Goal: Transaction & Acquisition: Subscribe to service/newsletter

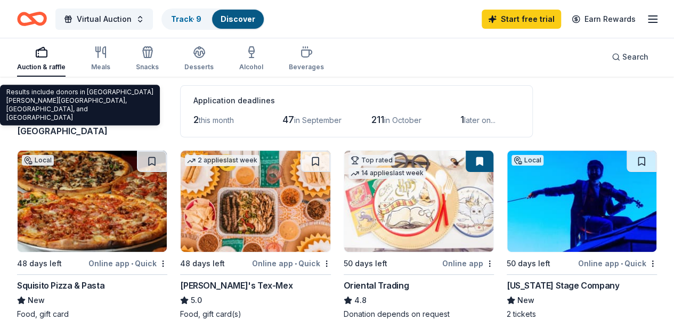
scroll to position [107, 0]
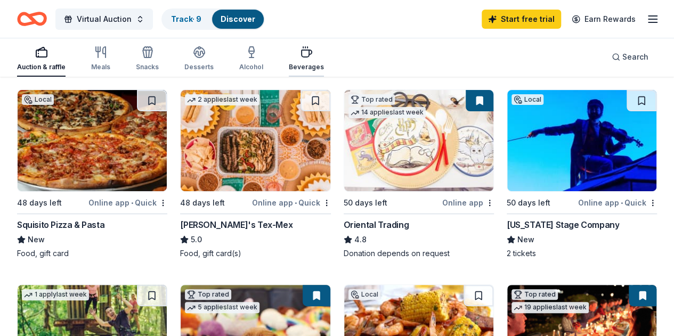
click at [309, 58] on icon "button" at bounding box center [306, 52] width 13 height 13
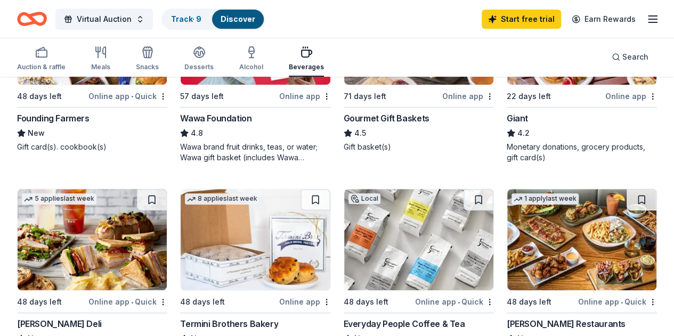
scroll to position [160, 0]
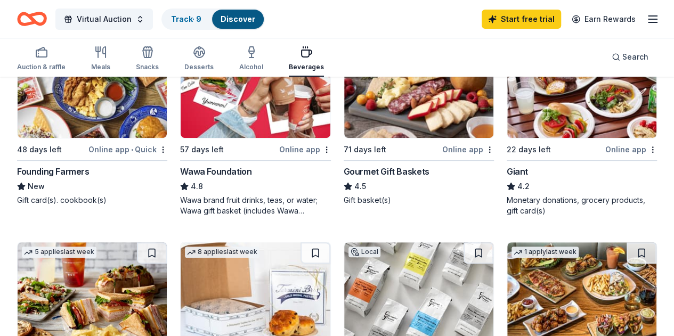
click at [359, 107] on img at bounding box center [418, 87] width 149 height 101
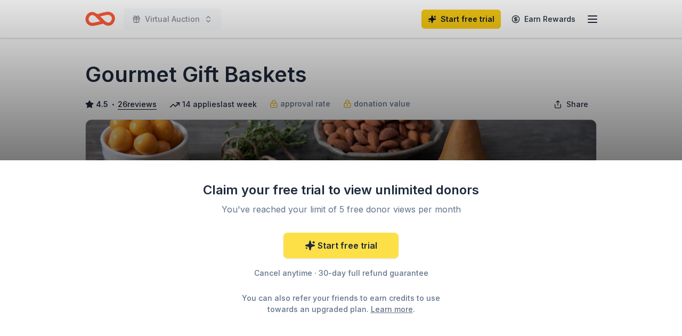
click at [325, 253] on link "Start free trial" at bounding box center [340, 246] width 115 height 26
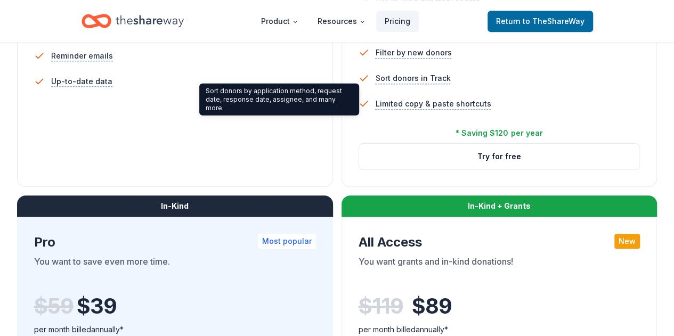
scroll to position [426, 0]
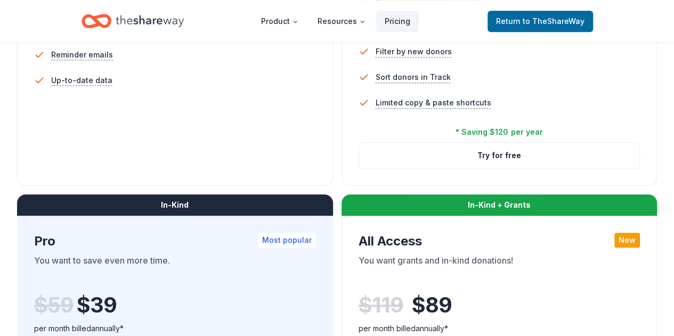
drag, startPoint x: 232, startPoint y: 212, endPoint x: 233, endPoint y: 221, distance: 9.2
click at [359, 169] on div "* Saving $120 per year Try for free" at bounding box center [500, 155] width 282 height 27
